Goal: Communication & Community: Connect with others

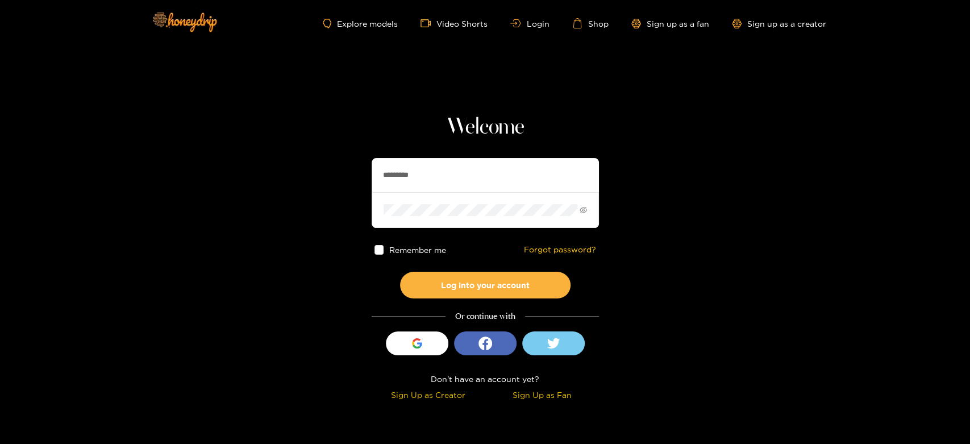
drag, startPoint x: 438, startPoint y: 178, endPoint x: 342, endPoint y: 172, distance: 96.3
click at [342, 172] on section "Welcome ********* Remember me Forgot password? Log into your account Or continu…" at bounding box center [485, 202] width 970 height 404
paste input "text"
type input "********"
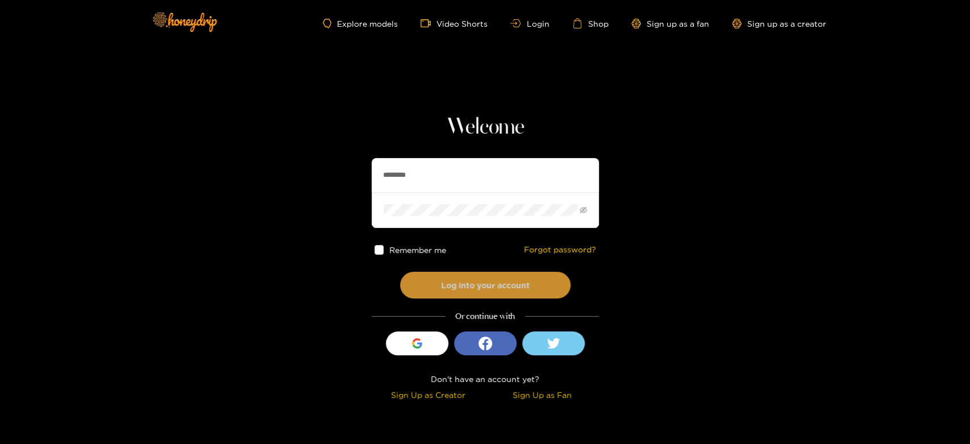
click at [472, 281] on button "Log into your account" at bounding box center [485, 285] width 171 height 27
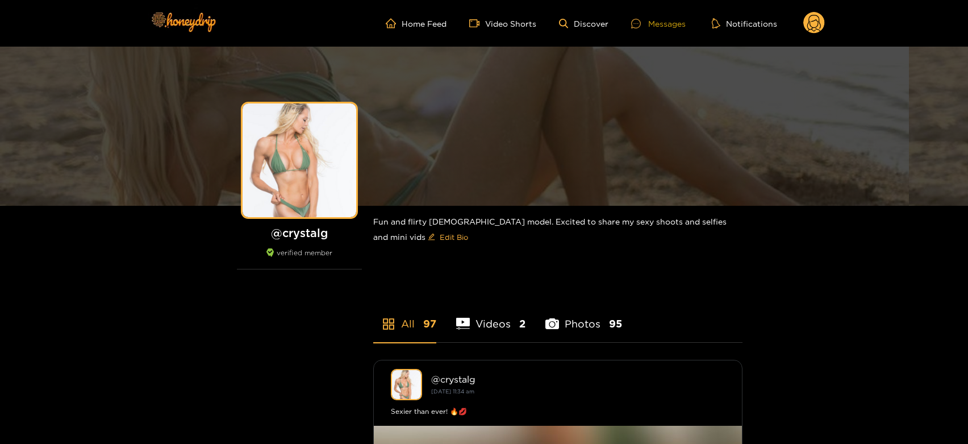
click at [640, 26] on icon at bounding box center [636, 24] width 10 height 10
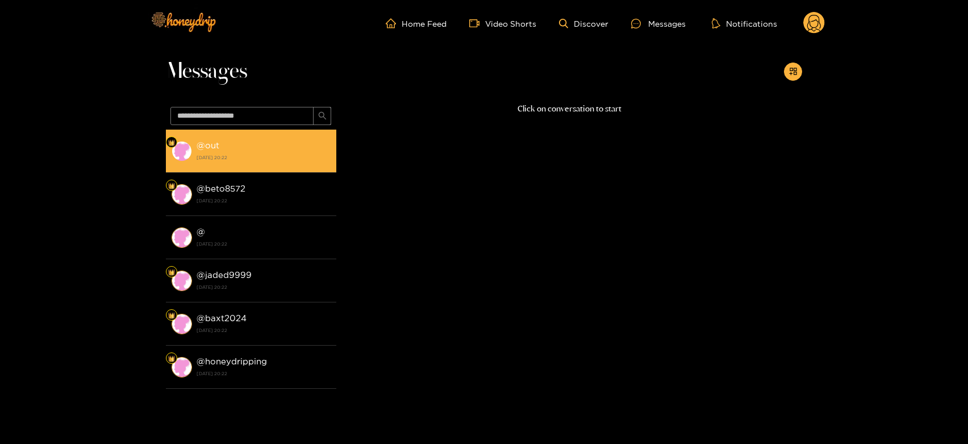
click at [219, 152] on strong "1 October 2025 20:22" at bounding box center [264, 157] width 134 height 10
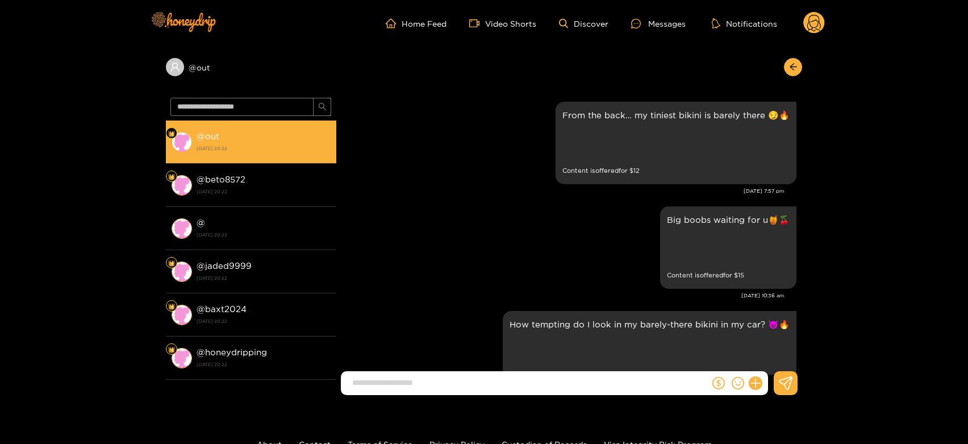
scroll to position [2092, 0]
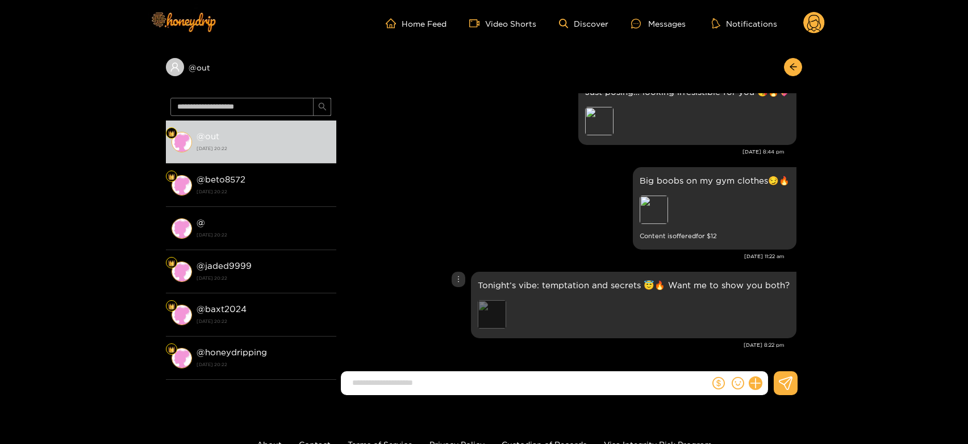
click at [500, 307] on div "Preview" at bounding box center [492, 314] width 28 height 28
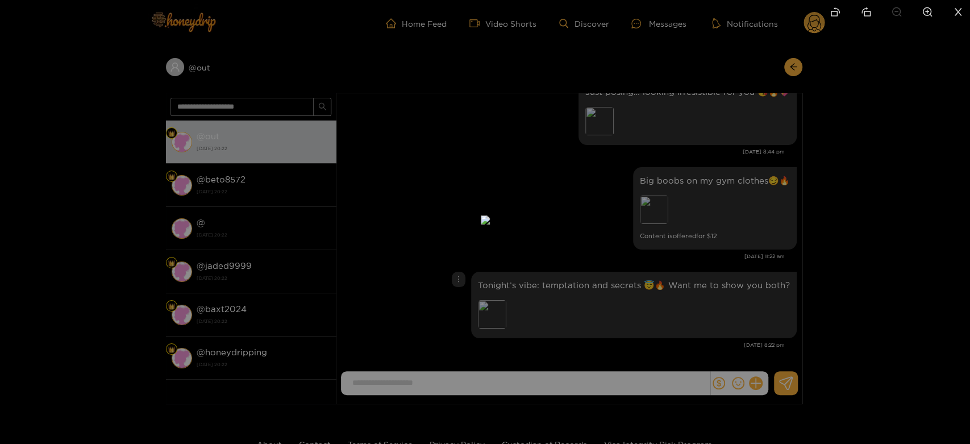
click at [679, 284] on div at bounding box center [485, 222] width 970 height 444
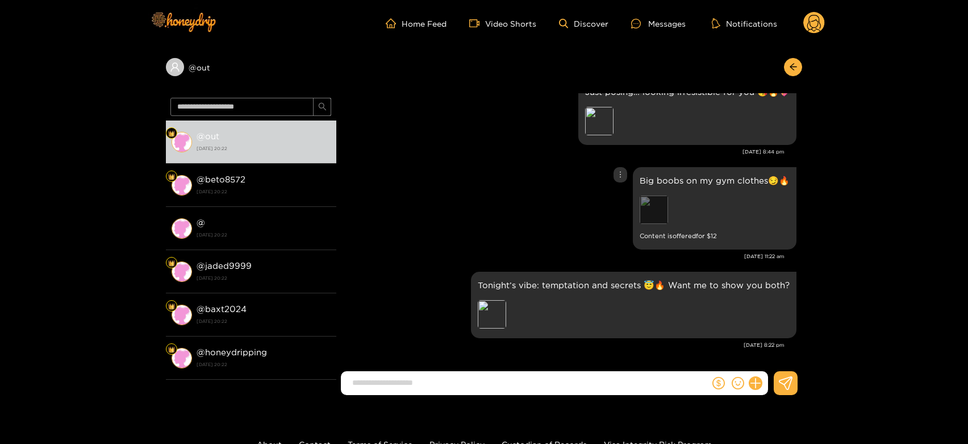
click at [659, 211] on div "Preview" at bounding box center [654, 210] width 28 height 28
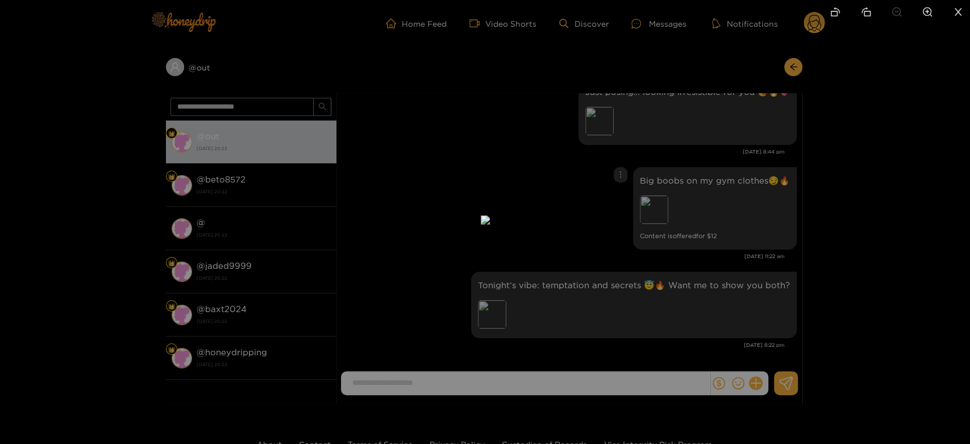
click at [674, 292] on div at bounding box center [485, 222] width 970 height 444
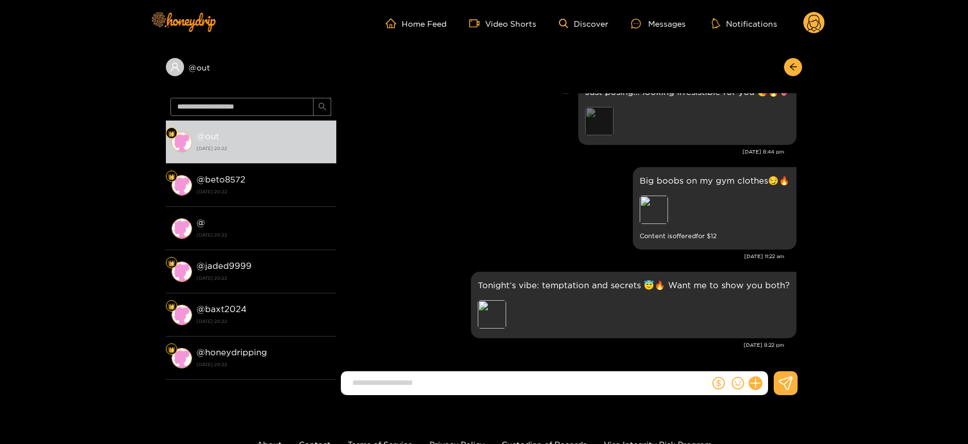
click at [602, 122] on div "Preview" at bounding box center [599, 121] width 28 height 28
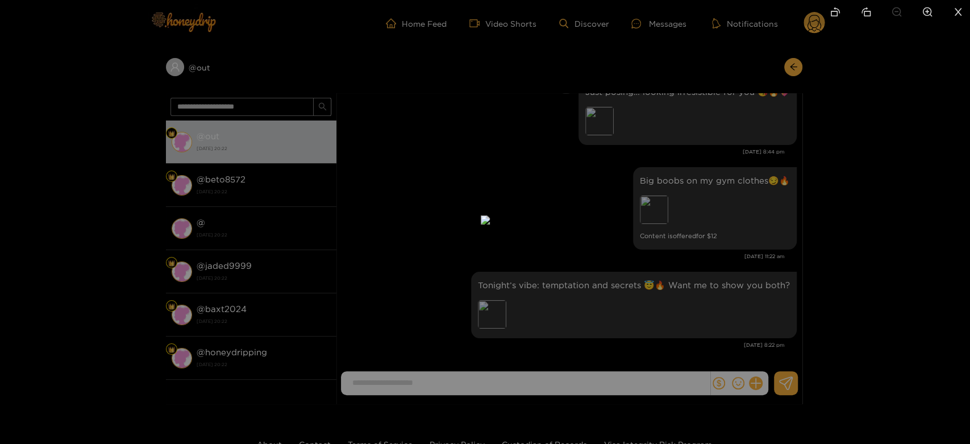
click at [681, 289] on div at bounding box center [485, 222] width 970 height 444
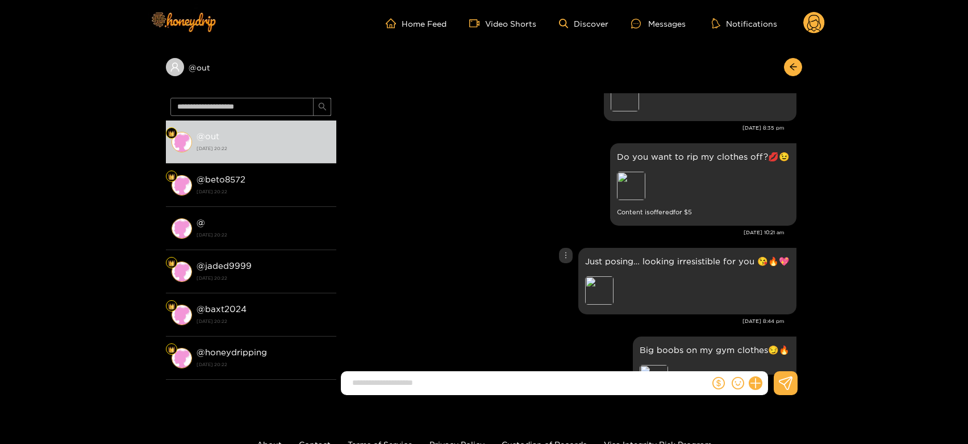
scroll to position [1902, 0]
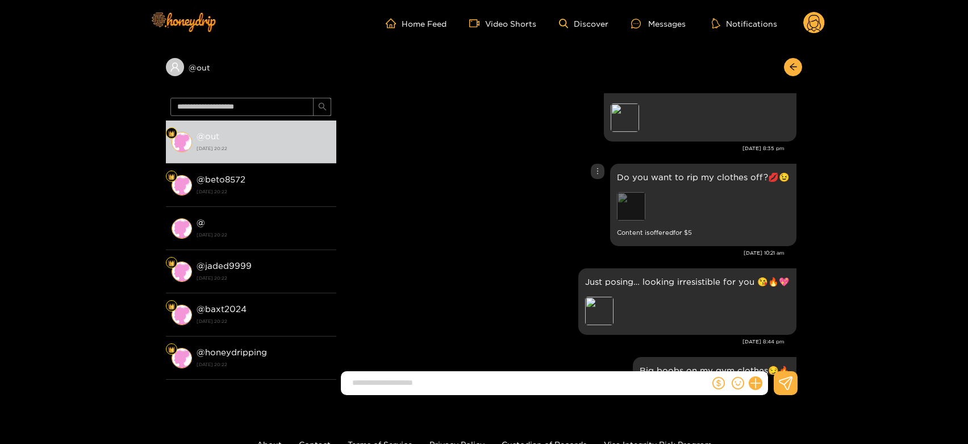
click at [639, 203] on div "Preview" at bounding box center [631, 206] width 28 height 28
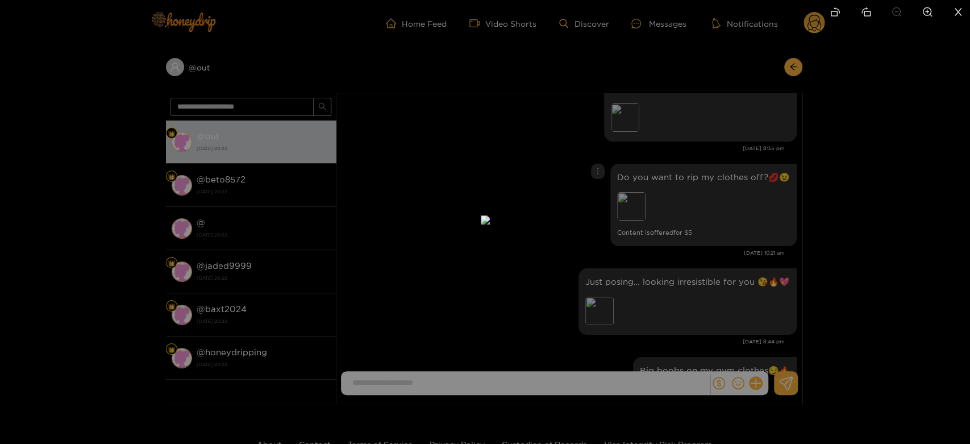
click at [722, 228] on div at bounding box center [485, 222] width 970 height 444
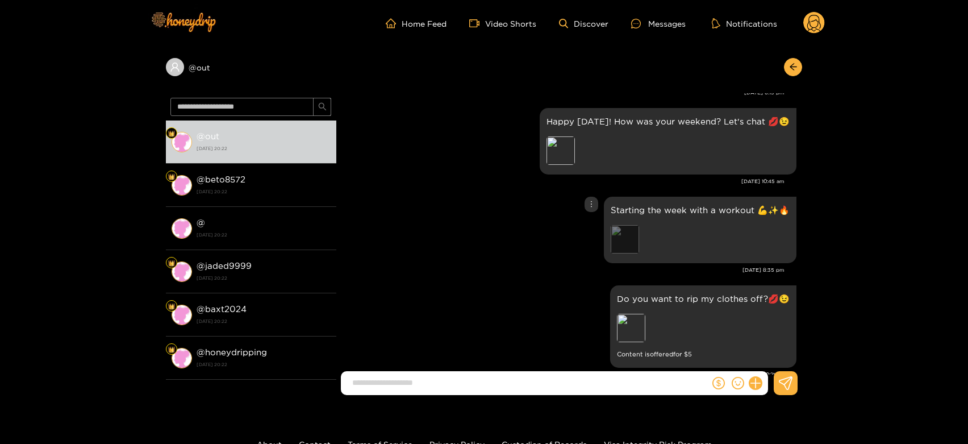
scroll to position [1776, 0]
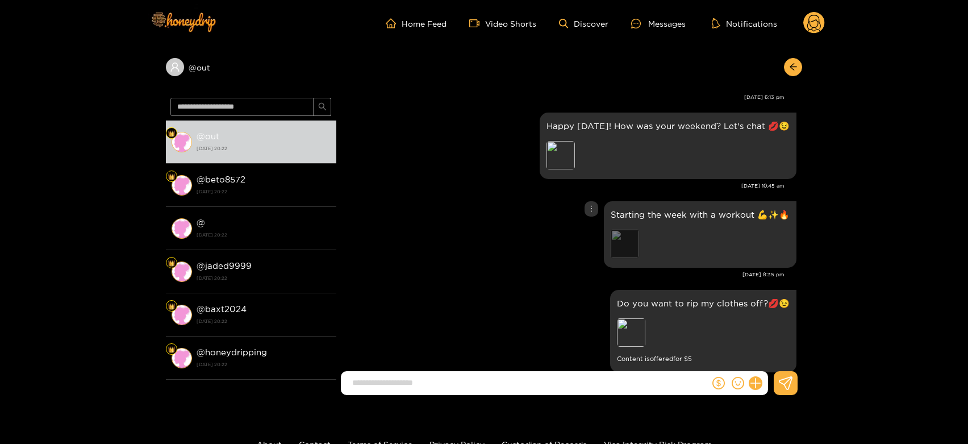
click at [638, 234] on div "Preview" at bounding box center [625, 244] width 28 height 28
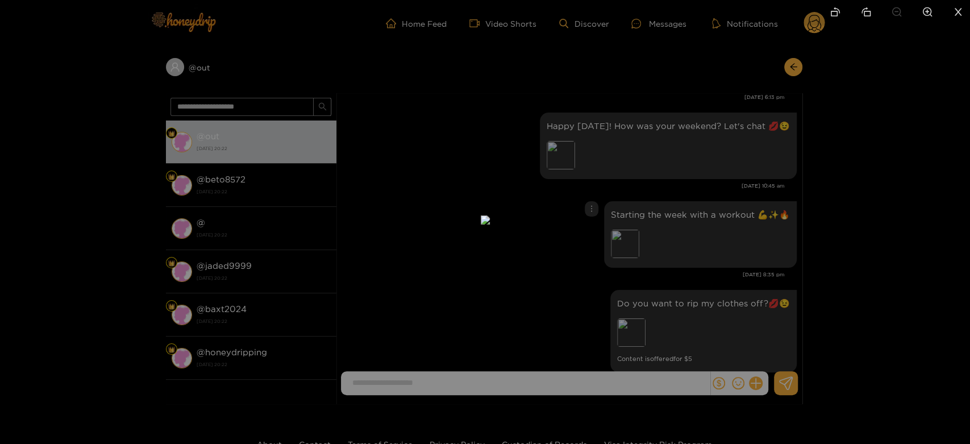
click at [687, 239] on div at bounding box center [485, 222] width 970 height 444
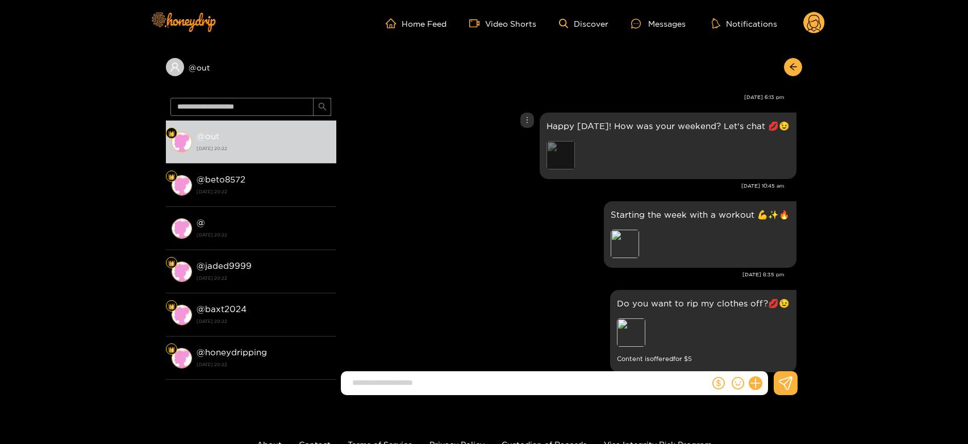
click at [567, 155] on div "Preview" at bounding box center [561, 155] width 28 height 28
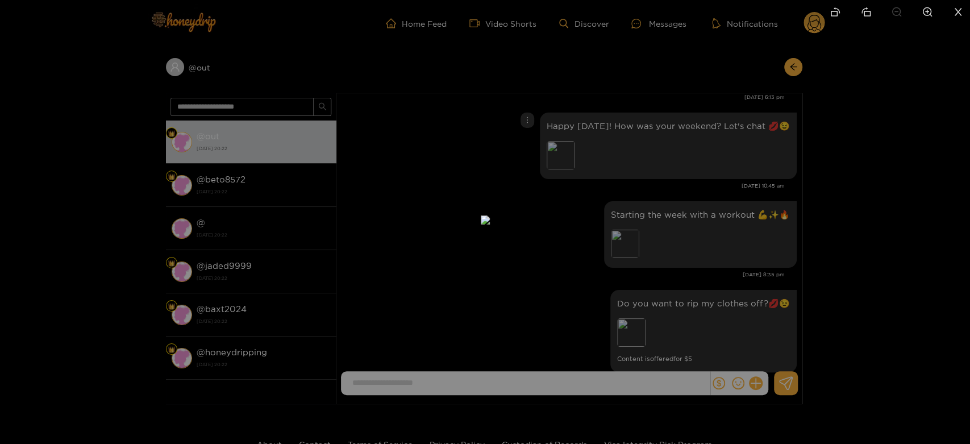
click at [673, 190] on div at bounding box center [485, 222] width 970 height 444
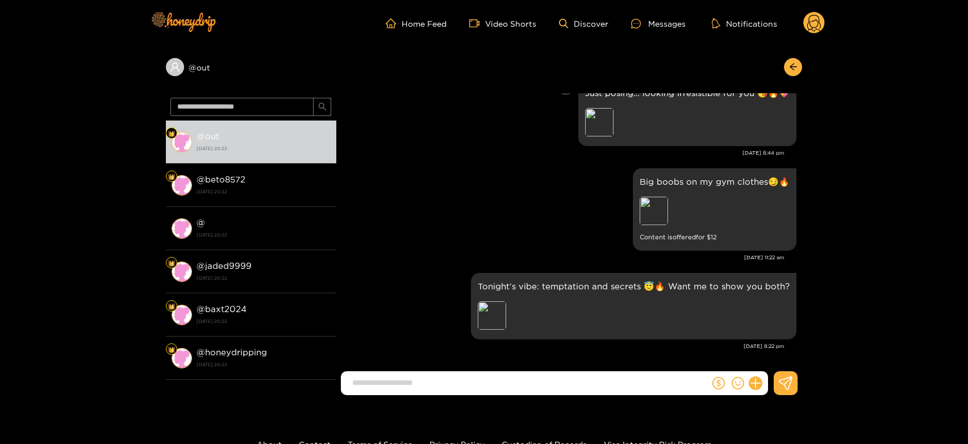
scroll to position [2092, 0]
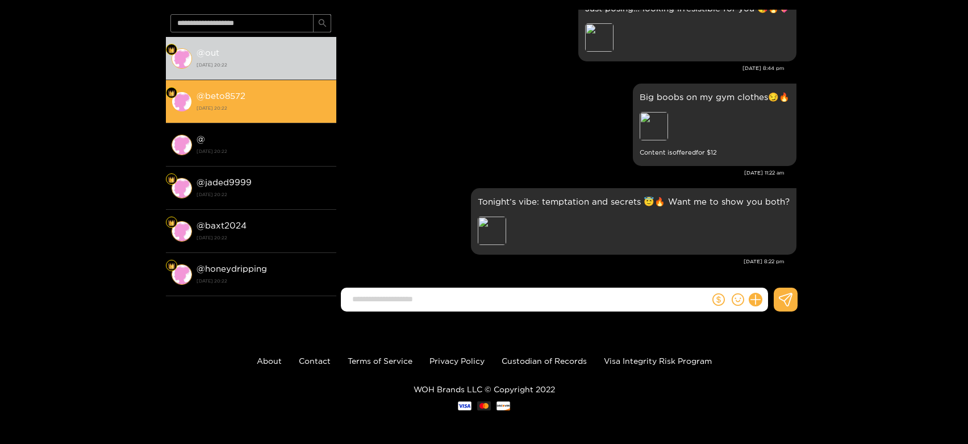
click at [225, 98] on strong "@ beto8572" at bounding box center [221, 96] width 49 height 10
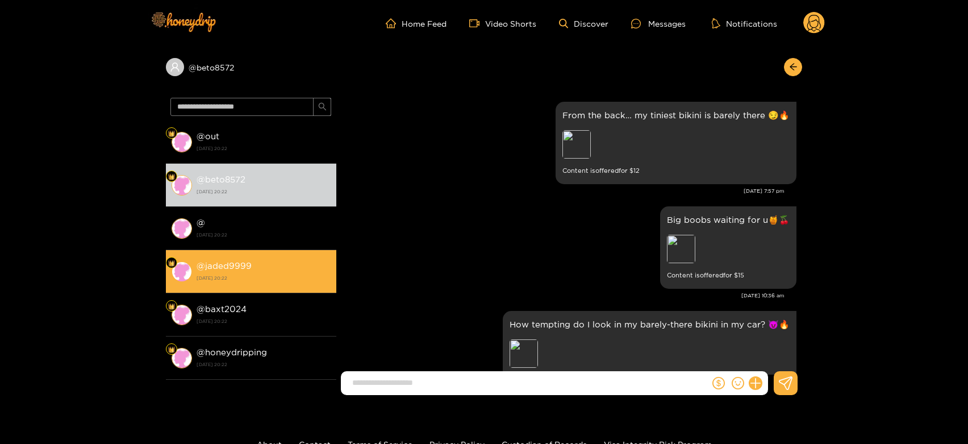
scroll to position [2092, 0]
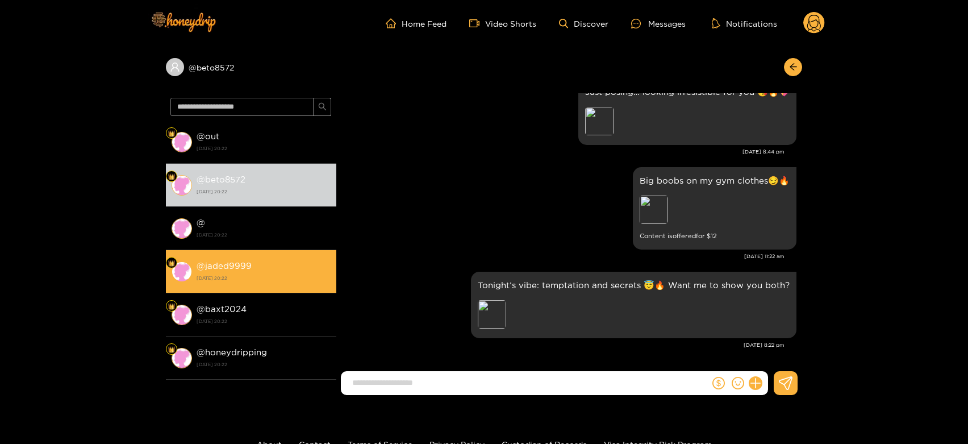
click at [232, 272] on div "@ jaded9999 1 October 2025 20:22" at bounding box center [264, 272] width 134 height 26
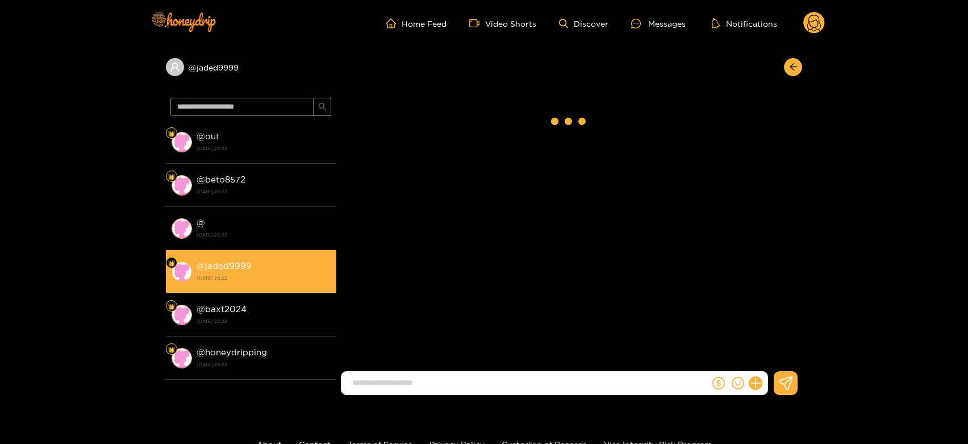
scroll to position [2092, 0]
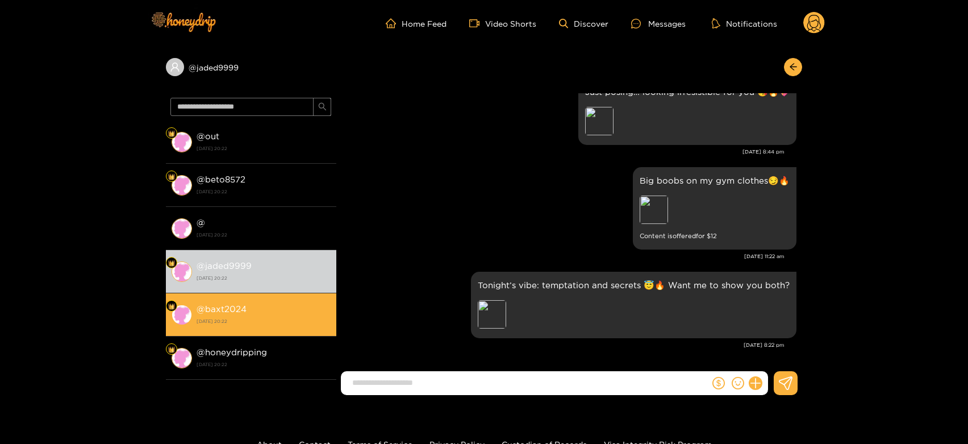
click at [234, 307] on strong "@ baxt2024" at bounding box center [222, 309] width 50 height 10
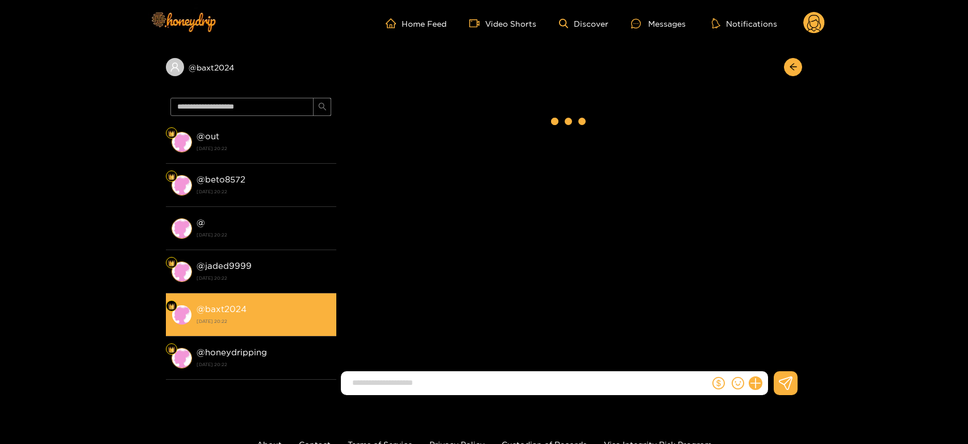
scroll to position [2092, 0]
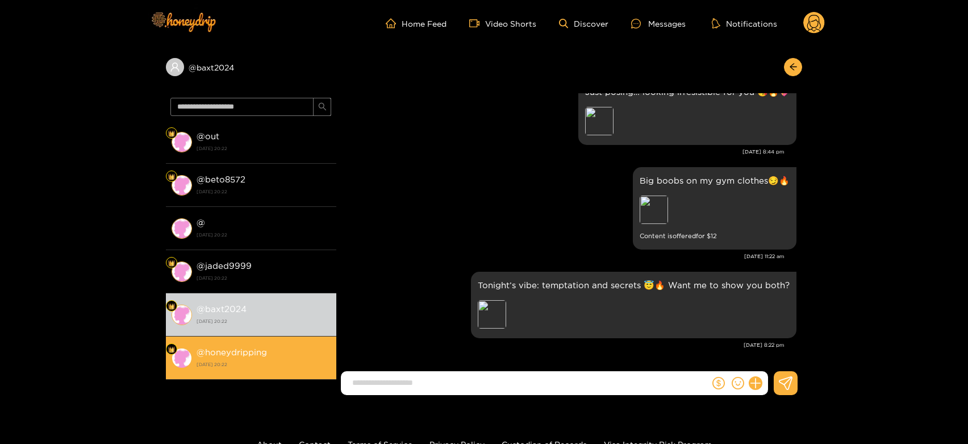
click at [256, 349] on strong "@ honeydripping" at bounding box center [232, 352] width 70 height 10
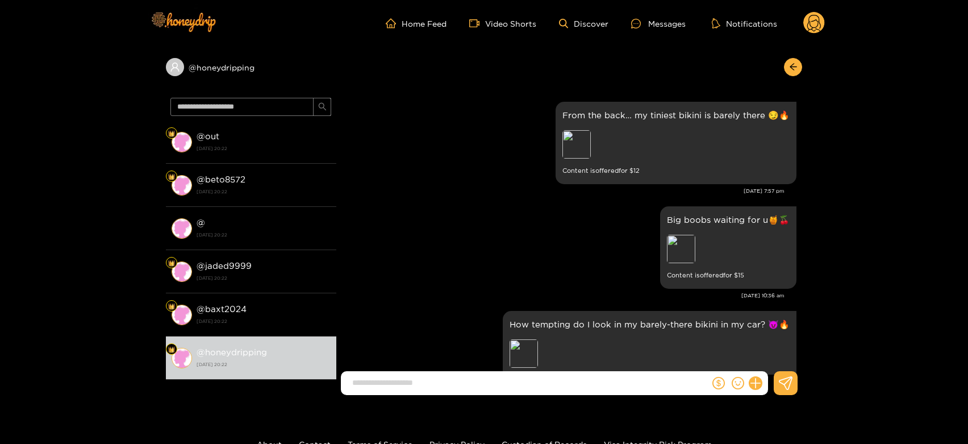
scroll to position [2092, 0]
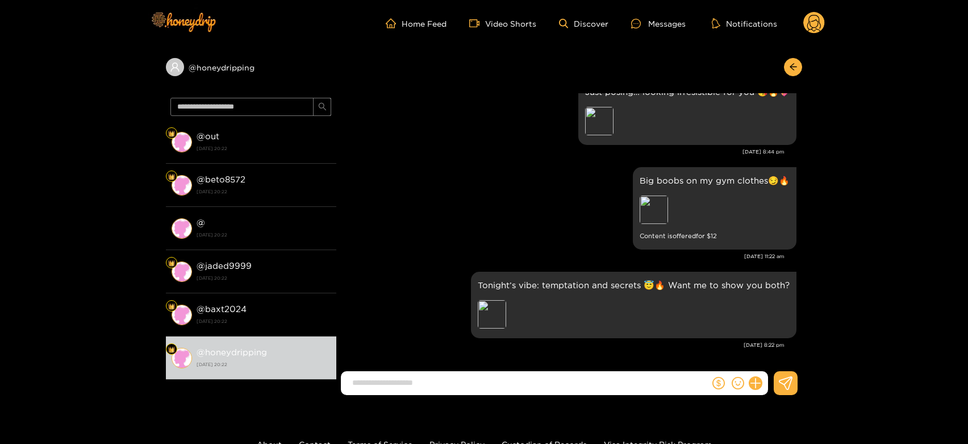
click at [810, 20] on circle at bounding box center [815, 23] width 22 height 22
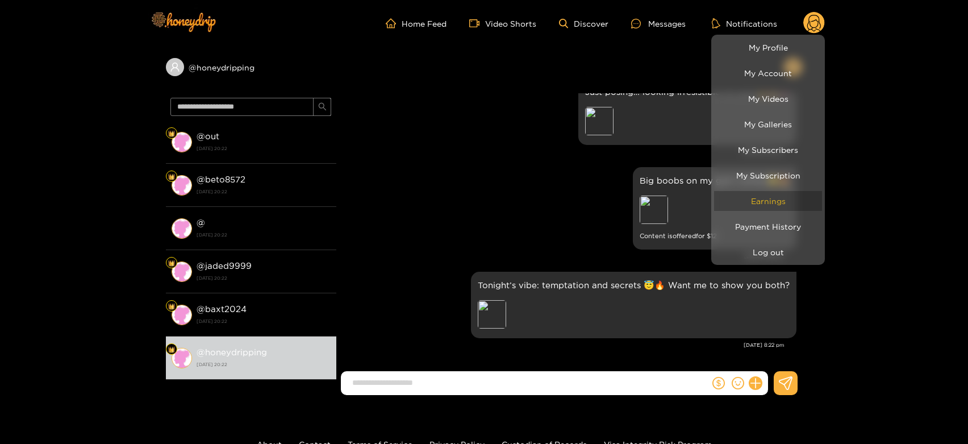
click at [752, 195] on link "Earnings" at bounding box center [768, 201] width 108 height 20
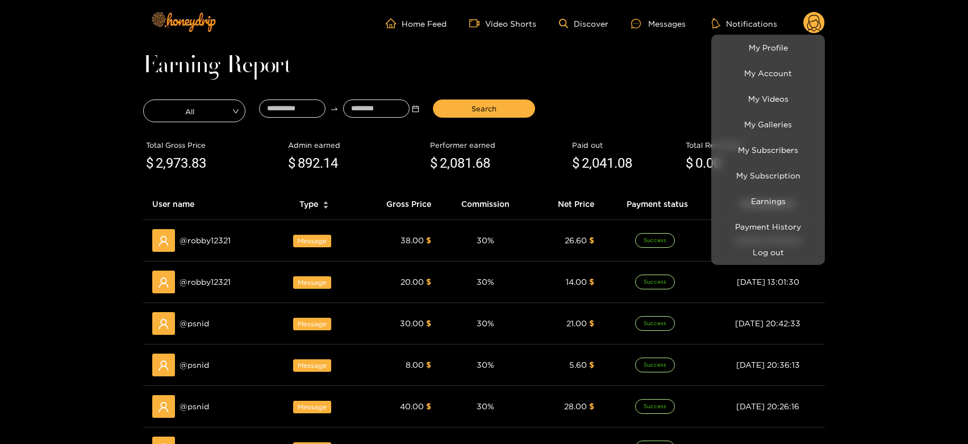
click at [196, 240] on div at bounding box center [484, 222] width 968 height 444
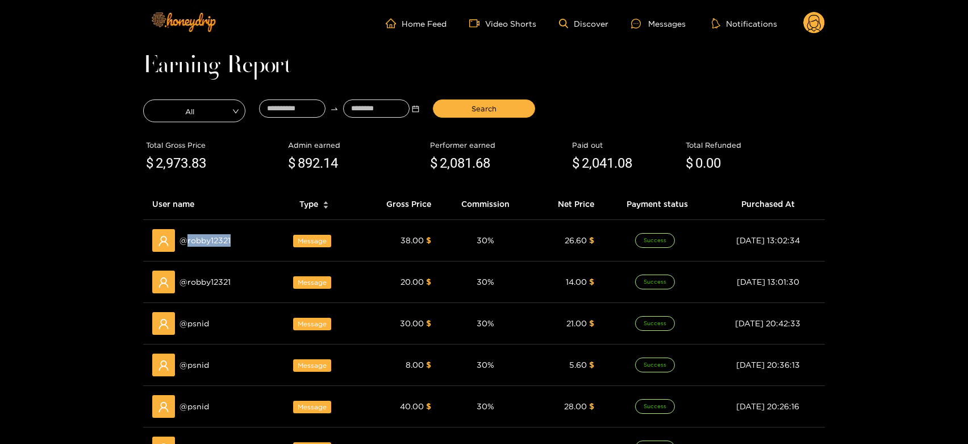
click at [196, 240] on span "@ robby12321" at bounding box center [205, 240] width 51 height 13
copy span "robby12321"
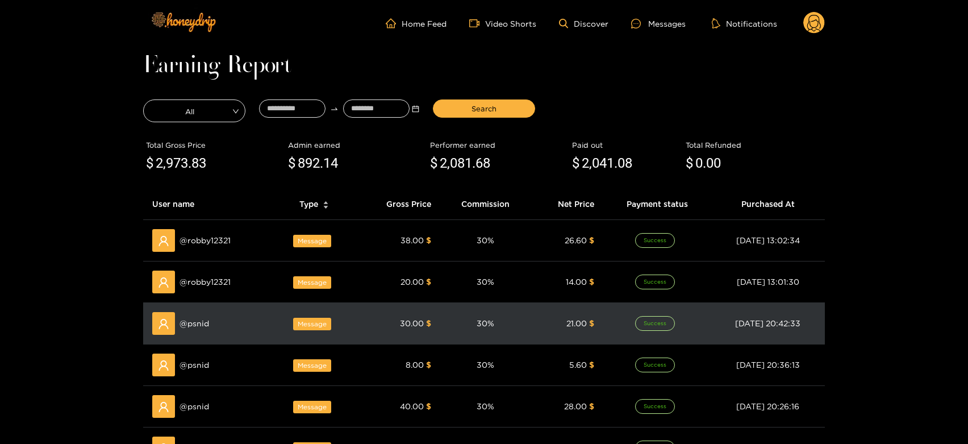
click at [197, 330] on div "@ psnid" at bounding box center [208, 323] width 112 height 23
copy span "psnid"
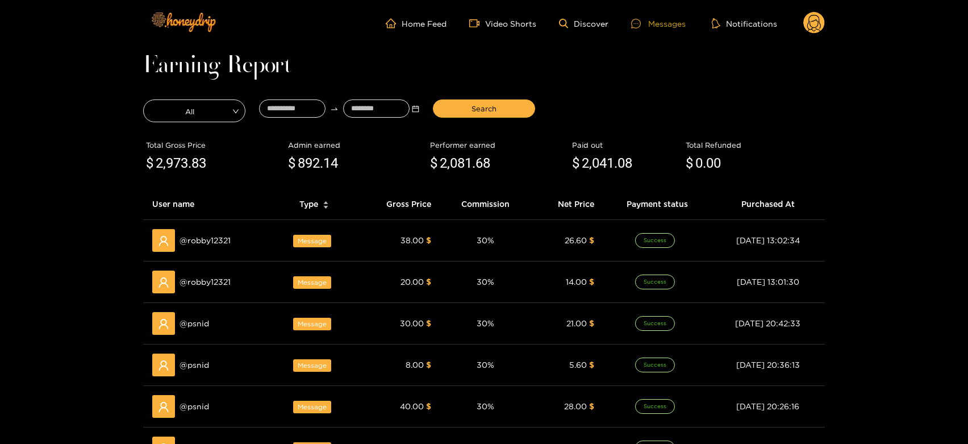
click at [673, 17] on div "Messages" at bounding box center [658, 23] width 55 height 13
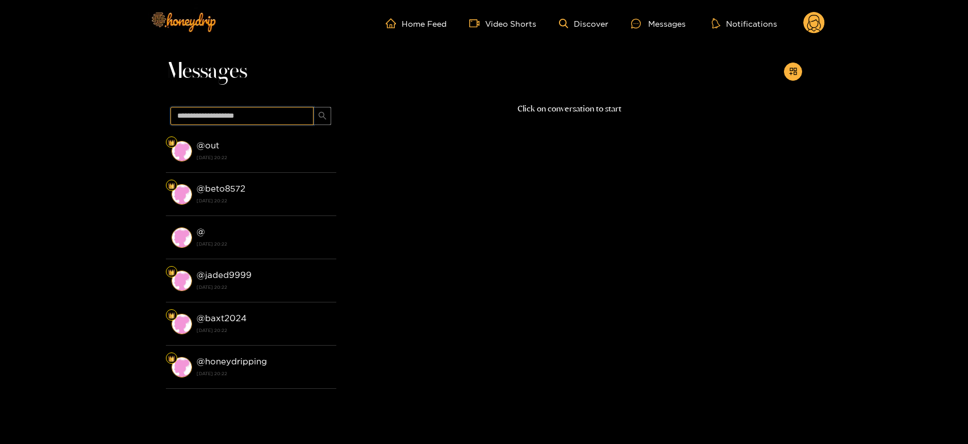
click at [263, 108] on input "text" at bounding box center [242, 116] width 143 height 18
paste input "*****"
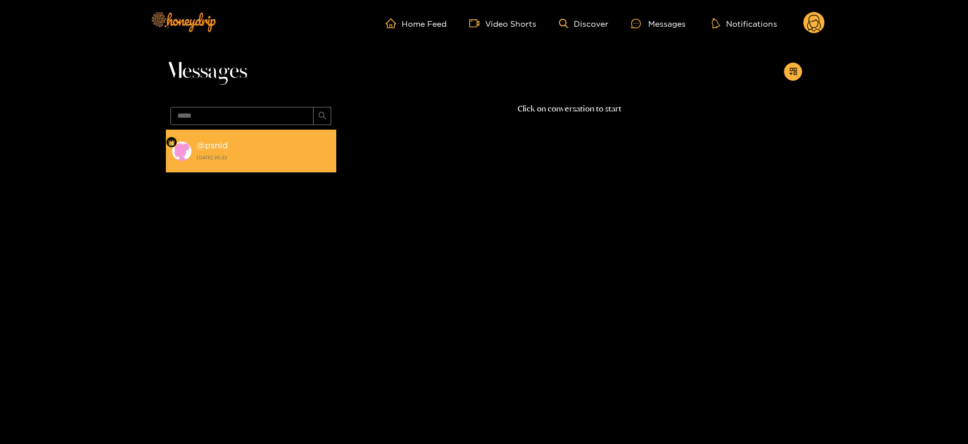
click at [242, 166] on li "@ psnid 1 October 2025 20:22" at bounding box center [251, 151] width 171 height 43
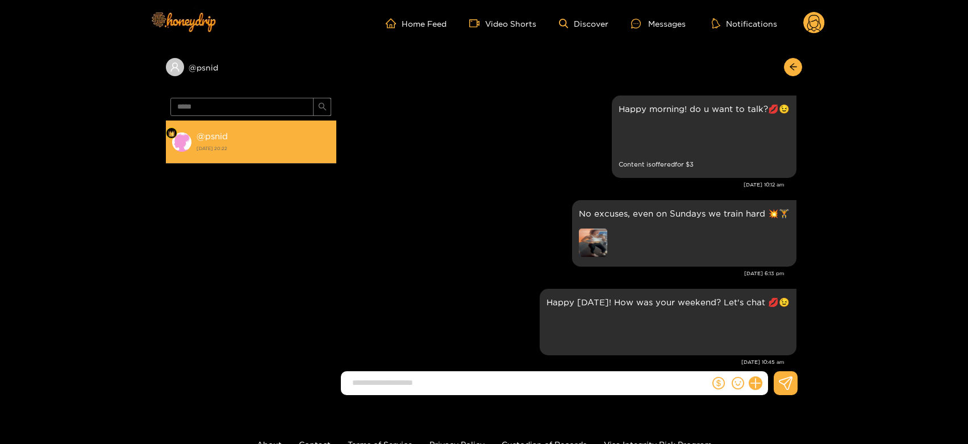
scroll to position [1579, 0]
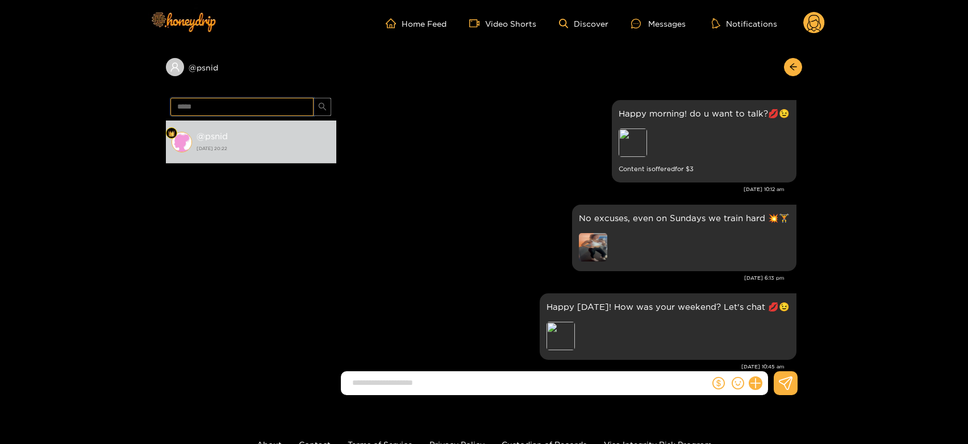
click at [203, 105] on input "*****" at bounding box center [242, 107] width 143 height 18
paste input "*****"
type input "**********"
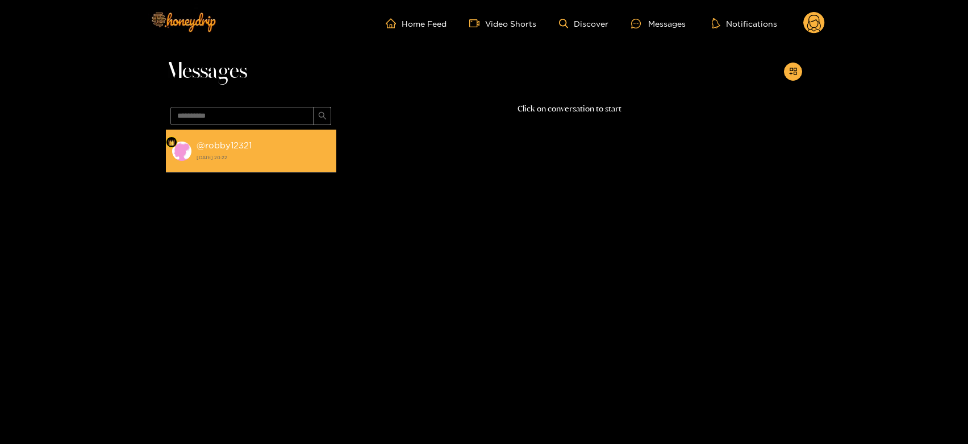
click at [287, 140] on div "@ robby12321 1 October 2025 20:22" at bounding box center [264, 151] width 134 height 26
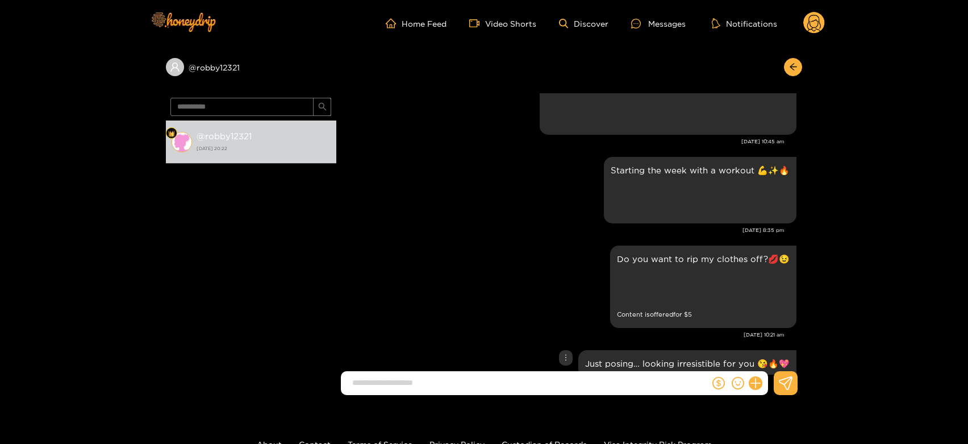
scroll to position [1712, 0]
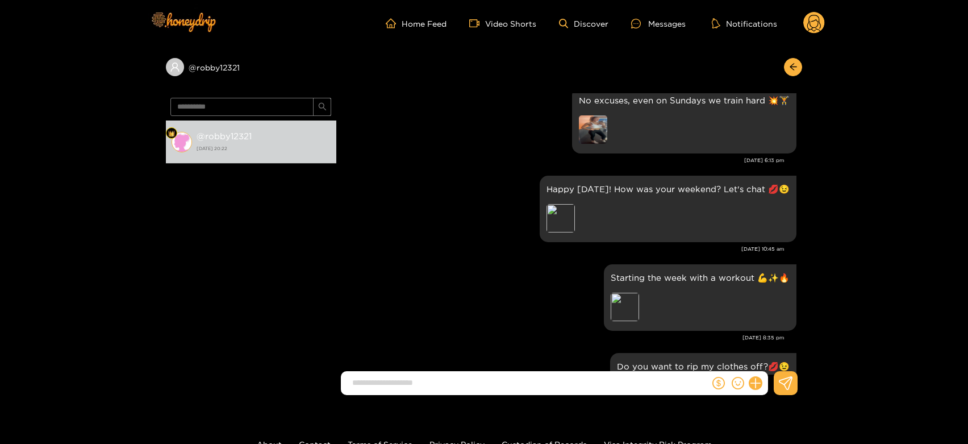
click at [816, 23] on g at bounding box center [815, 23] width 22 height 23
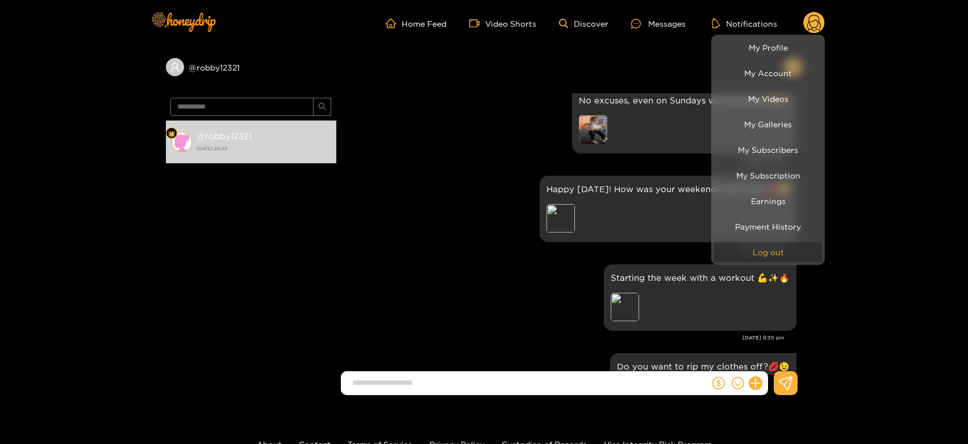
click at [760, 244] on button "Log out" at bounding box center [768, 252] width 108 height 20
